Goal: Find contact information: Obtain details needed to contact an individual or organization

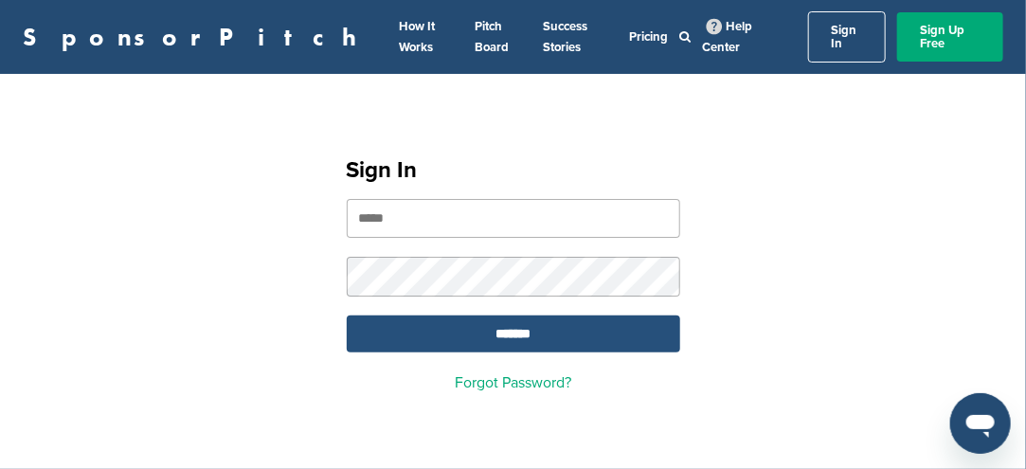
type input "**********"
click at [520, 326] on input "*******" at bounding box center [513, 333] width 333 height 37
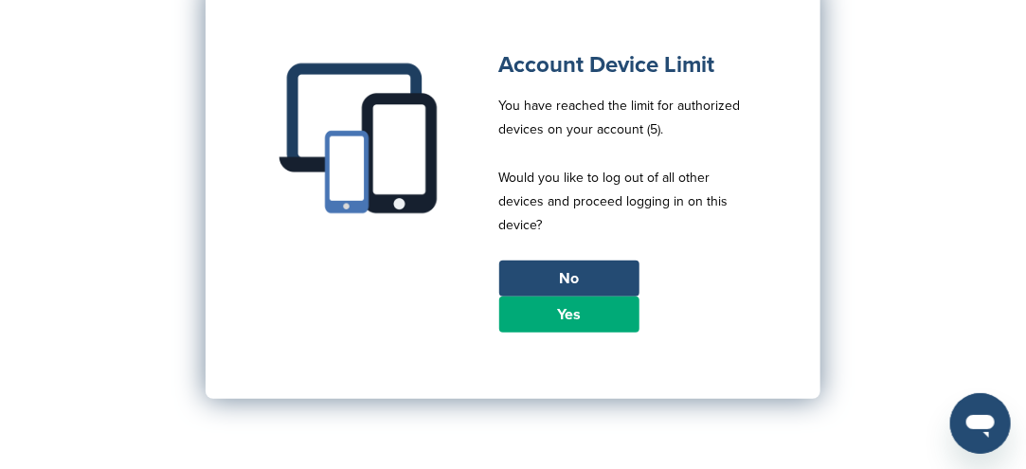
scroll to position [189, 0]
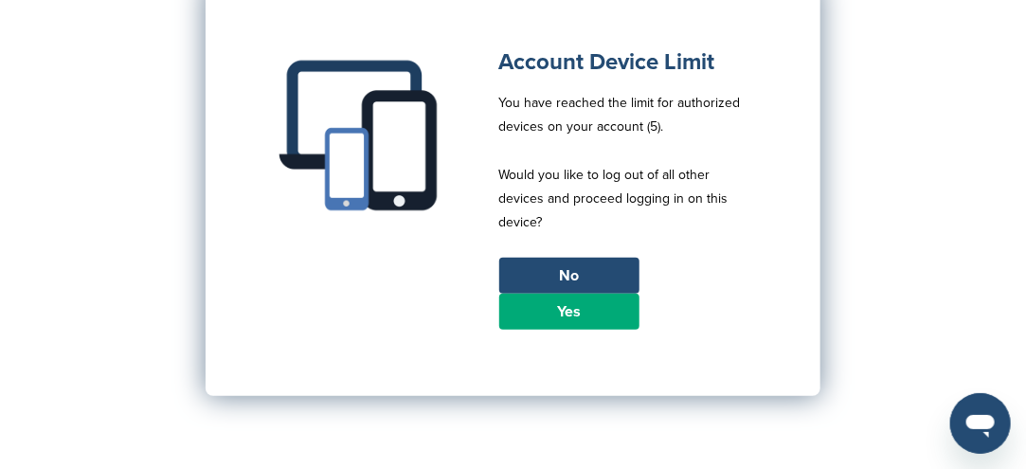
click at [555, 294] on link "Yes" at bounding box center [569, 312] width 140 height 36
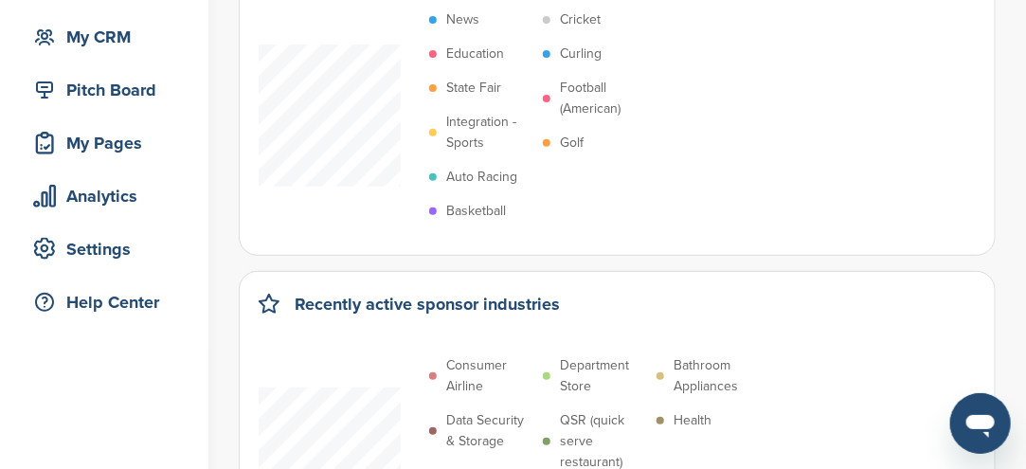
scroll to position [189, 0]
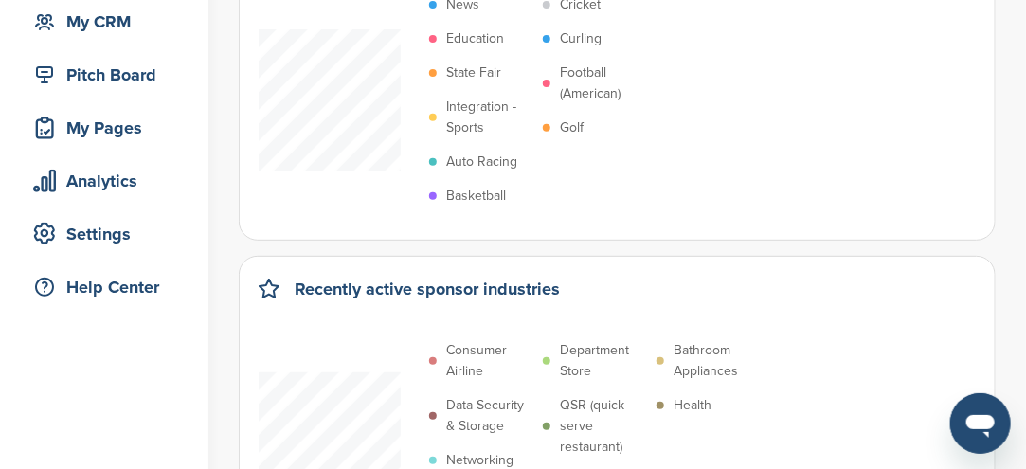
click at [459, 98] on p "Integration - Sports" at bounding box center [489, 118] width 87 height 42
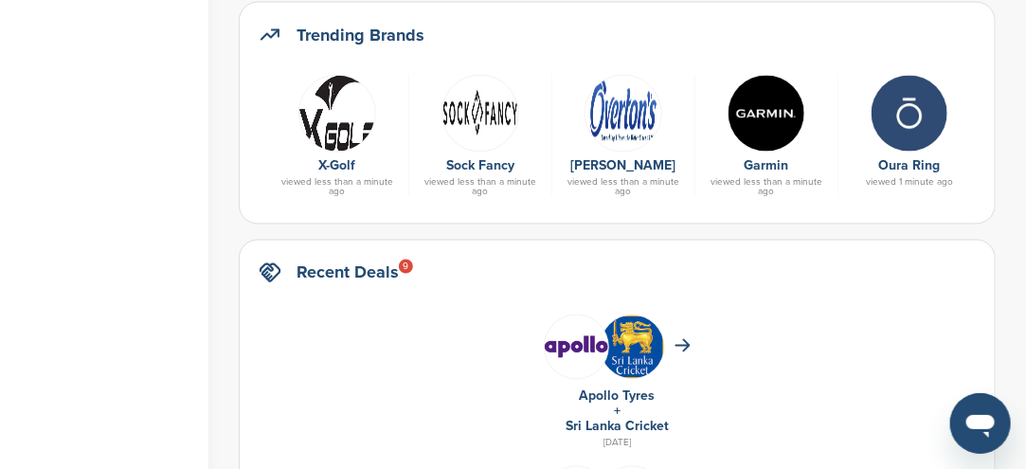
scroll to position [947, 0]
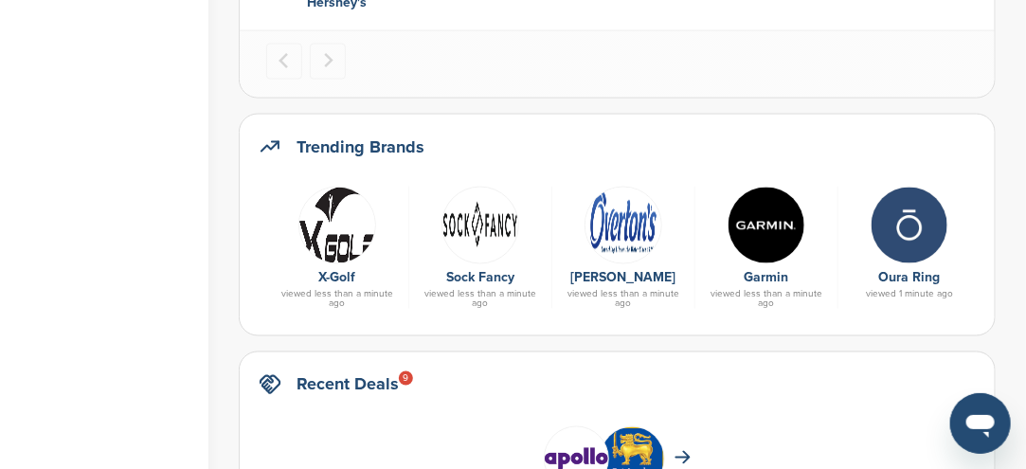
click at [337, 259] on img at bounding box center [337, 226] width 78 height 78
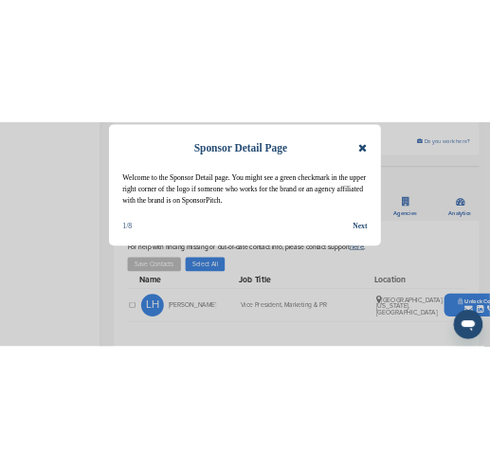
scroll to position [568, 0]
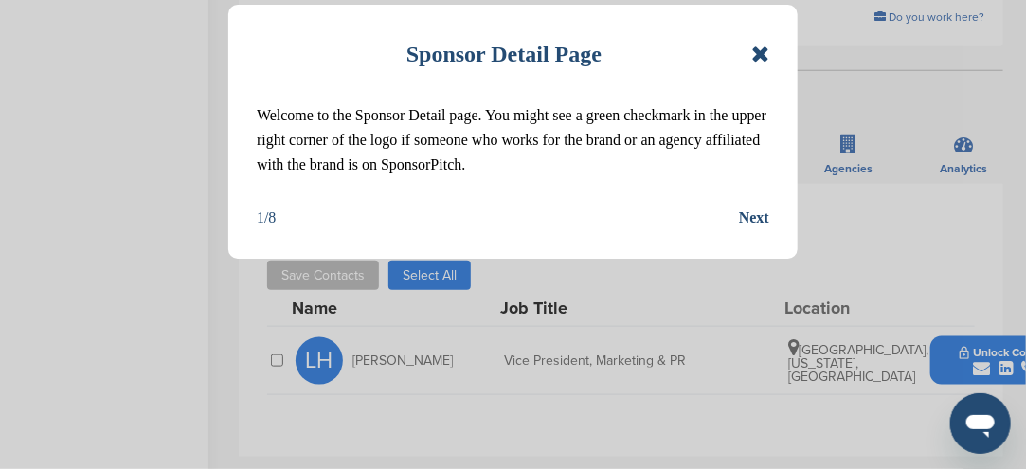
click at [760, 56] on icon at bounding box center [760, 54] width 18 height 23
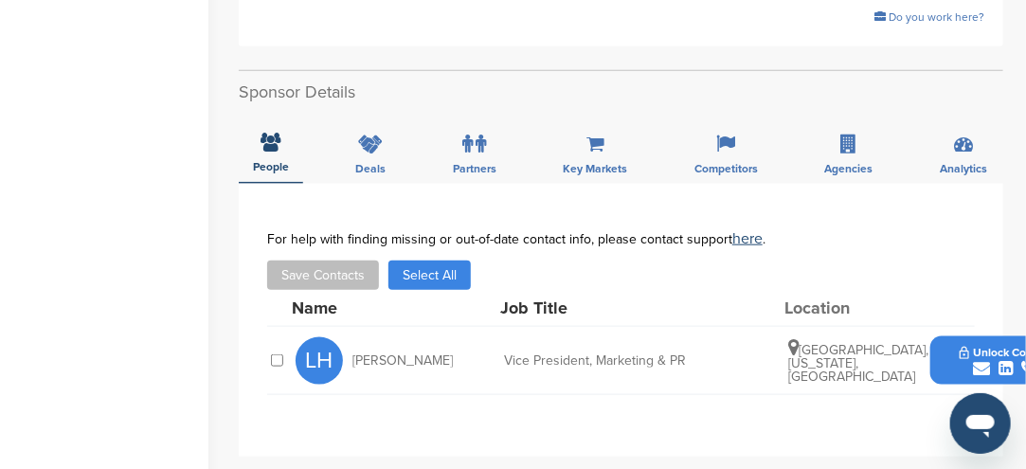
click at [952, 333] on button "Unlock Contact" at bounding box center [1006, 361] width 139 height 57
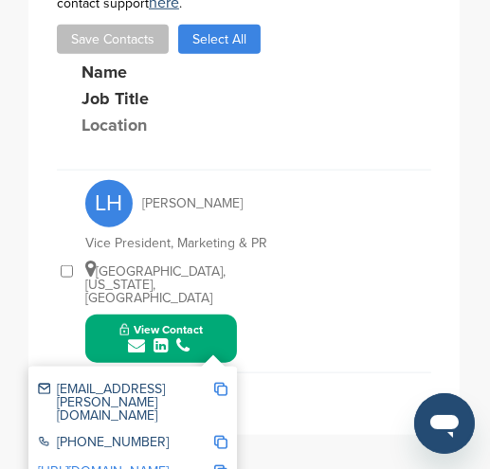
scroll to position [947, 0]
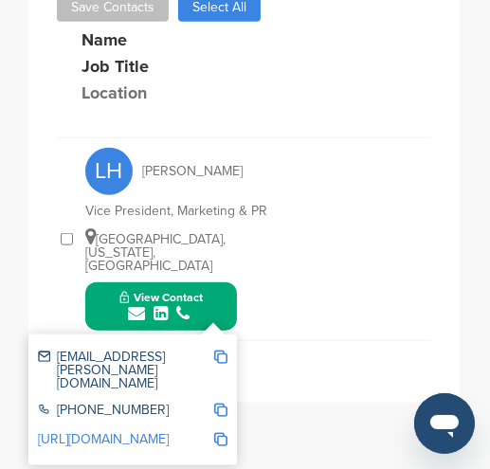
click at [218, 351] on img at bounding box center [220, 357] width 13 height 13
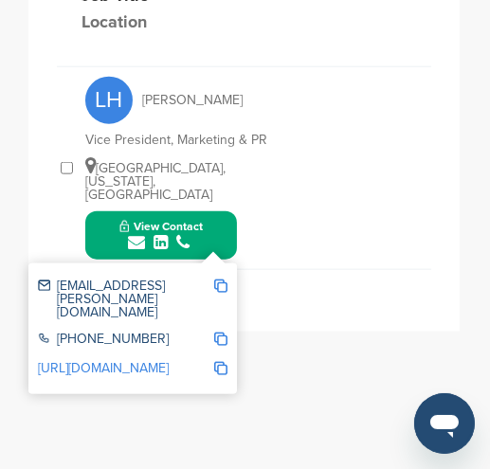
scroll to position [1042, 0]
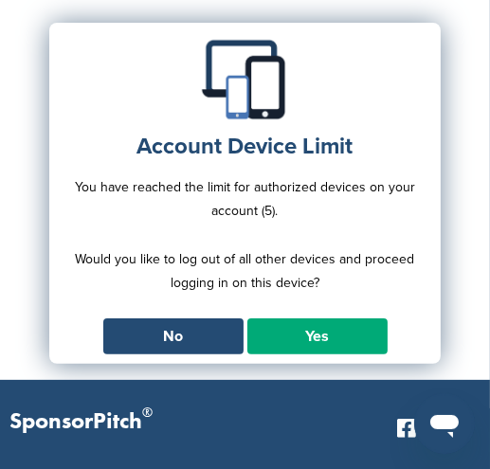
click at [312, 337] on link "Yes" at bounding box center [317, 336] width 140 height 36
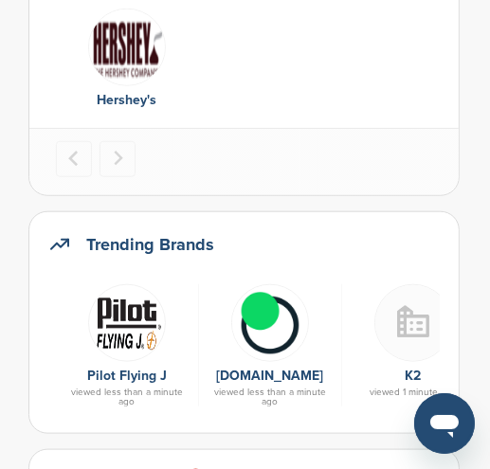
scroll to position [947, 0]
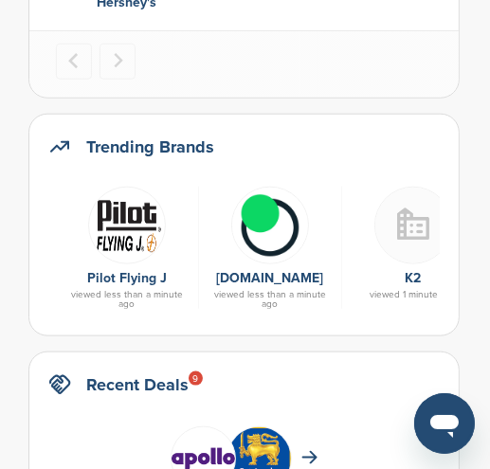
click at [270, 231] on img at bounding box center [270, 226] width 78 height 78
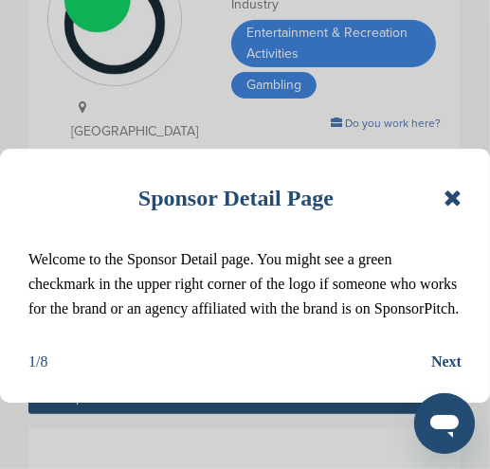
scroll to position [189, 0]
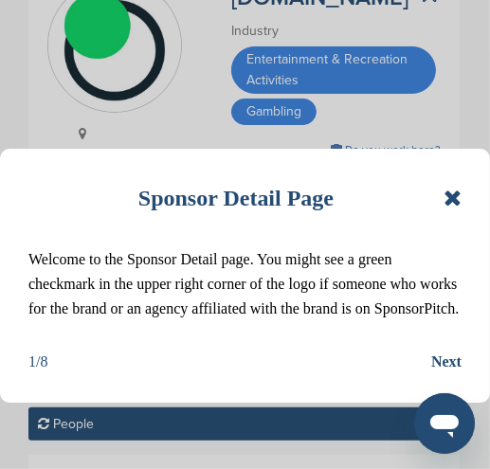
click at [452, 193] on icon at bounding box center [452, 198] width 18 height 23
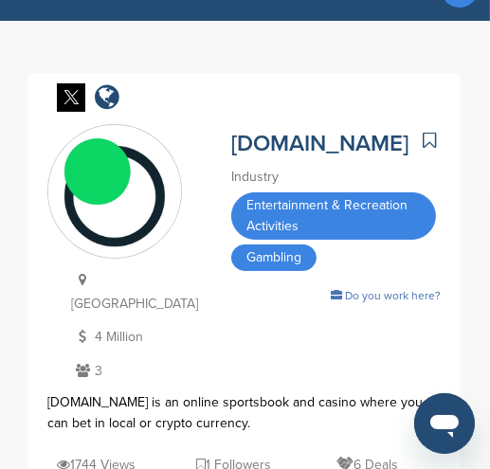
scroll to position [95, 0]
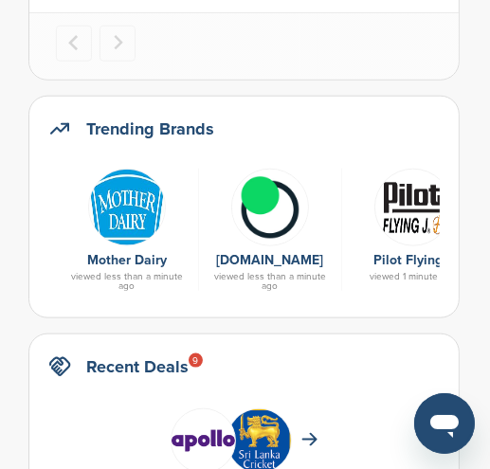
scroll to position [945, 0]
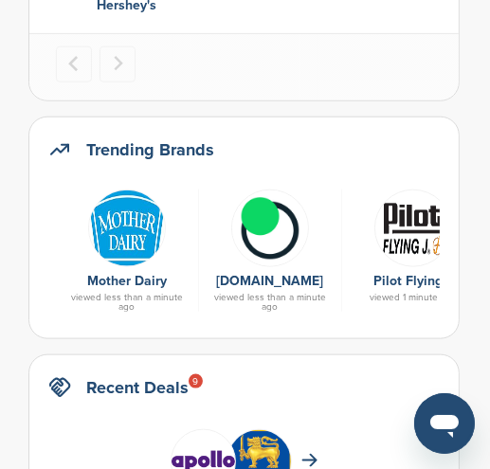
click at [129, 237] on img at bounding box center [127, 228] width 78 height 78
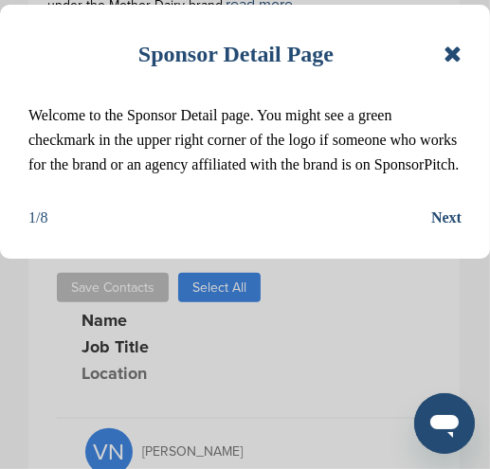
scroll to position [663, 0]
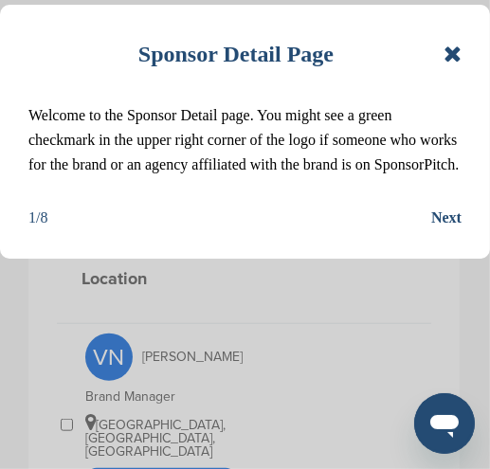
click at [449, 47] on icon at bounding box center [452, 54] width 18 height 23
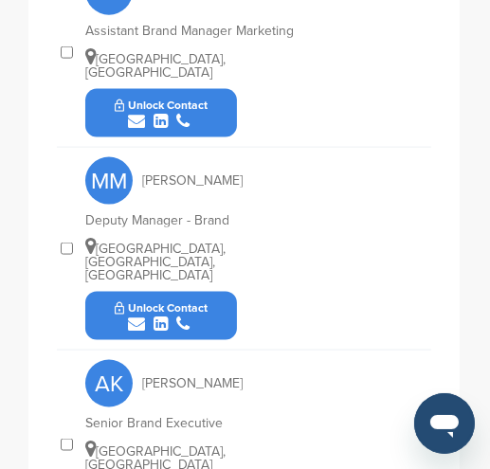
scroll to position [1137, 0]
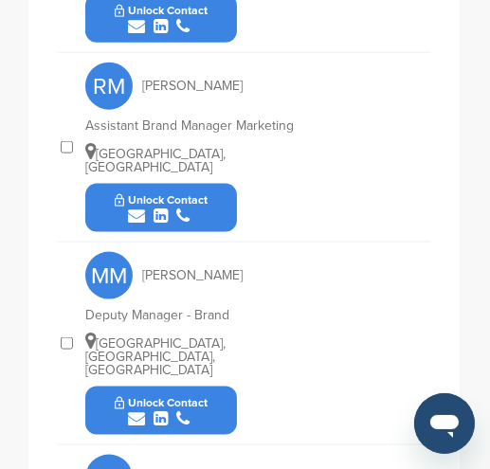
click at [198, 207] on div "submit" at bounding box center [162, 216] width 94 height 18
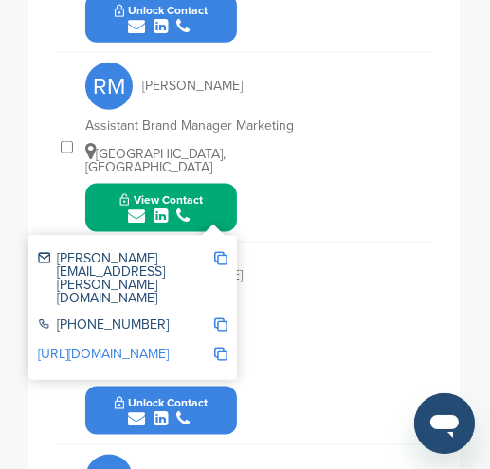
click at [222, 252] on img at bounding box center [220, 258] width 13 height 13
